Goal: Information Seeking & Learning: Learn about a topic

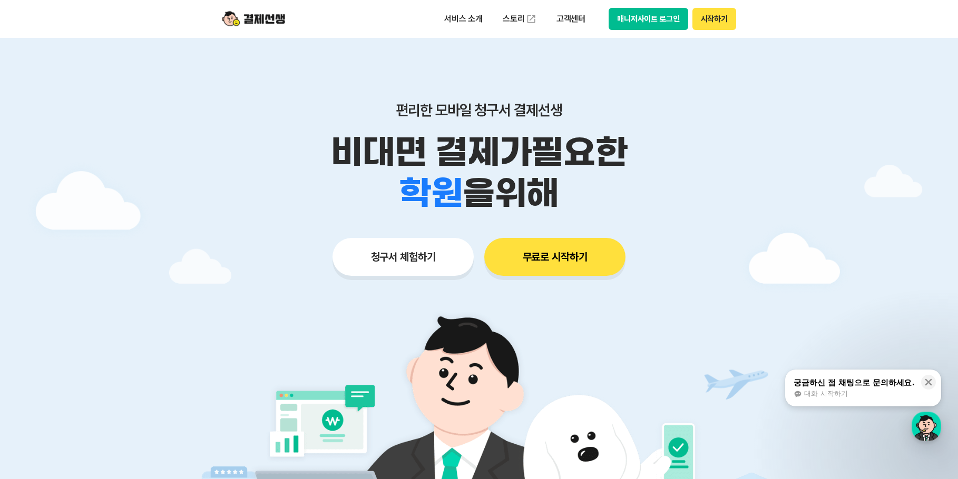
click at [649, 158] on p "비대면 결제가 필요한" at bounding box center [478, 152] width 539 height 41
click at [302, 164] on p "비대면 결제가 필요한" at bounding box center [478, 152] width 539 height 41
click at [139, 179] on div at bounding box center [479, 316] width 958 height 556
click at [765, 91] on div at bounding box center [479, 316] width 958 height 556
click at [261, 110] on p "편리한 모바일 청구서 결제선생" at bounding box center [478, 110] width 539 height 18
